Goal: Find specific page/section: Find specific page/section

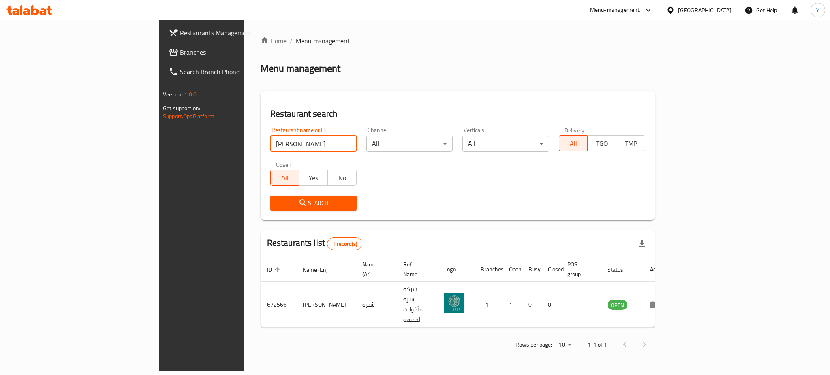
click at [159, 126] on div "Restaurants Management Branches Search Branch Phone Version: 1.0.0 Get support …" at bounding box center [415, 196] width 512 height 352
type input "pizza in"
drag, startPoint x: 214, startPoint y: 144, endPoint x: 135, endPoint y: 131, distance: 80.5
click at [159, 132] on div "Restaurants Management Branches Search Branch Phone Version: 1.0.0 Get support …" at bounding box center [415, 196] width 512 height 352
type input "barbeku"
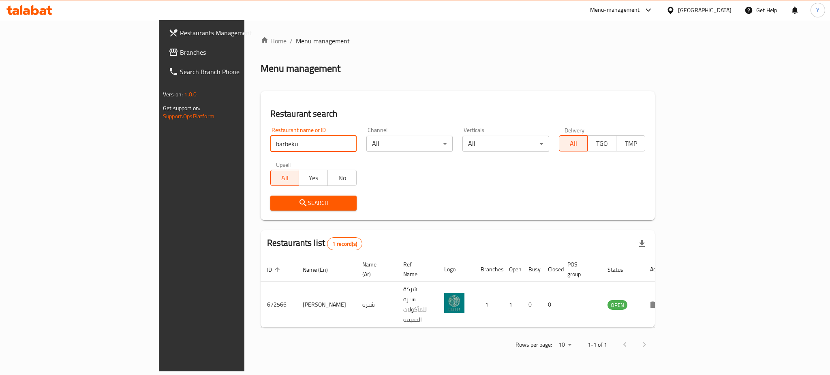
click button "Search" at bounding box center [313, 203] width 86 height 15
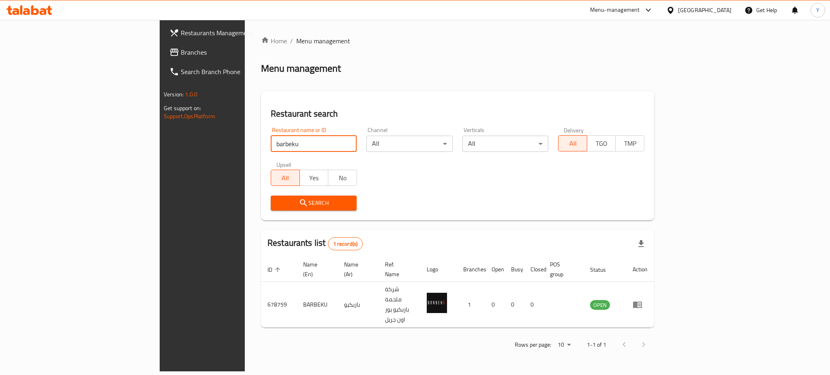
click at [429, 205] on div "Search" at bounding box center [458, 203] width 384 height 25
drag, startPoint x: 195, startPoint y: 150, endPoint x: 236, endPoint y: 104, distance: 62.0
click at [245, 136] on div "Home / Menu management Menu management Restaurant search Restaurant name or ID …" at bounding box center [458, 196] width 426 height 352
click at [511, 60] on div "Home / Menu management Menu management Restaurant search Restaurant name or ID …" at bounding box center [457, 195] width 393 height 319
drag, startPoint x: 267, startPoint y: 141, endPoint x: 357, endPoint y: 104, distance: 97.8
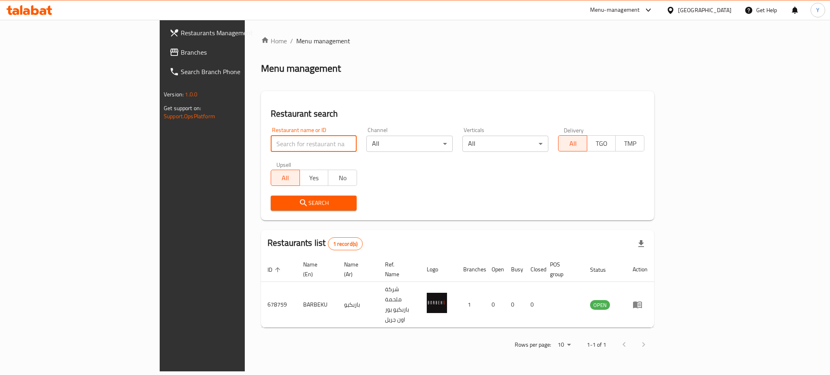
click at [271, 141] on input "search" at bounding box center [314, 144] width 86 height 16
click at [393, 96] on div "Restaurant search Restaurant name or ID Restaurant name or ID Channel All ​ Ver…" at bounding box center [457, 155] width 393 height 129
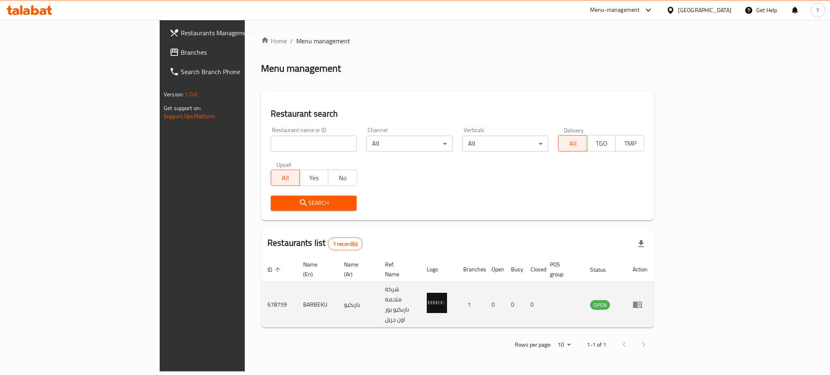
drag, startPoint x: 386, startPoint y: 291, endPoint x: 333, endPoint y: 283, distance: 53.3
click at [333, 283] on tr "678759 [PERSON_NAME] شركة ملحمة باربكيو يور اون جريل 1 0 0 0 OPEN" at bounding box center [457, 305] width 393 height 46
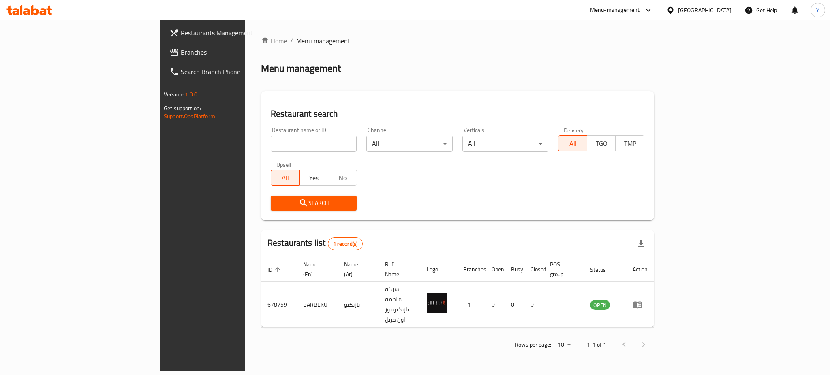
click at [420, 213] on div "Search" at bounding box center [458, 203] width 384 height 25
drag, startPoint x: 180, startPoint y: 289, endPoint x: 413, endPoint y: 208, distance: 246.4
click at [261, 285] on td "678759" at bounding box center [279, 305] width 36 height 46
click at [560, 199] on div "Search" at bounding box center [458, 203] width 384 height 25
click at [271, 144] on input "search" at bounding box center [314, 144] width 86 height 16
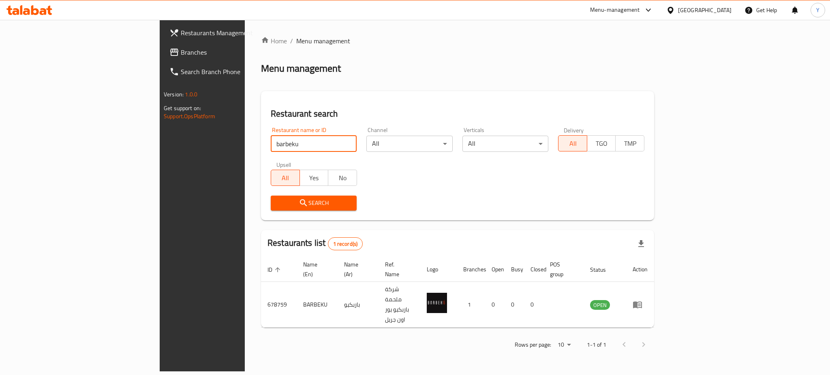
type input "barbeku"
click button "Search" at bounding box center [314, 203] width 86 height 15
click at [640, 13] on div "Menu-management" at bounding box center [615, 10] width 50 height 10
click at [589, 93] on div "Restaurant-Management" at bounding box center [607, 89] width 64 height 9
